Goal: Task Accomplishment & Management: Complete application form

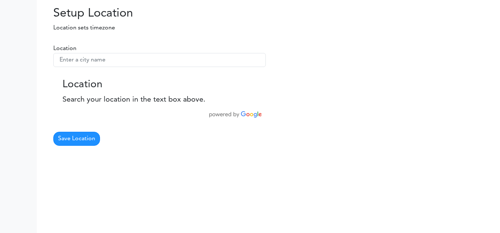
click at [107, 67] on form "Location Location Search your location in the text box above. Save Location" at bounding box center [159, 94] width 213 height 101
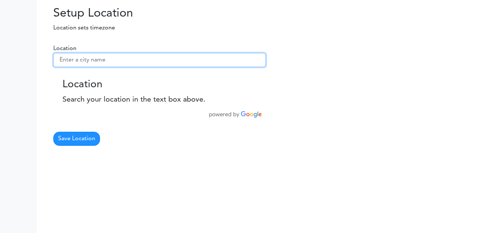
click at [113, 62] on input "text" at bounding box center [159, 60] width 213 height 14
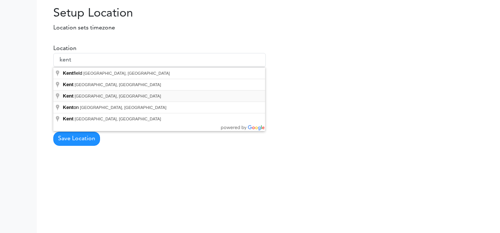
type input "[GEOGRAPHIC_DATA], [GEOGRAPHIC_DATA], [GEOGRAPHIC_DATA]"
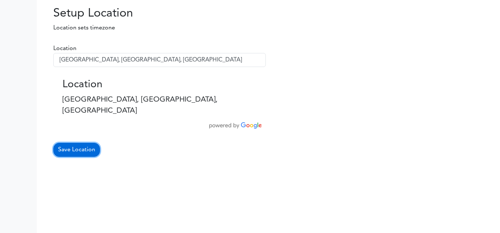
click at [82, 143] on button "Save Location" at bounding box center [76, 150] width 47 height 14
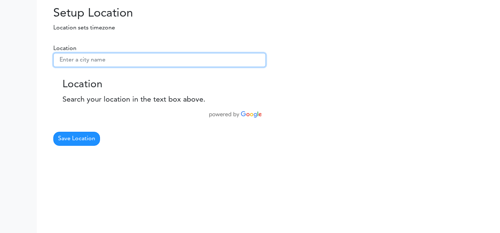
click at [102, 62] on input "text" at bounding box center [159, 60] width 213 height 14
